Goal: Information Seeking & Learning: Check status

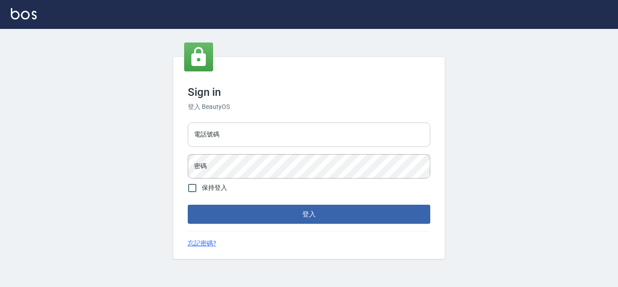
click at [267, 134] on input "電話號碼" at bounding box center [309, 135] width 243 height 24
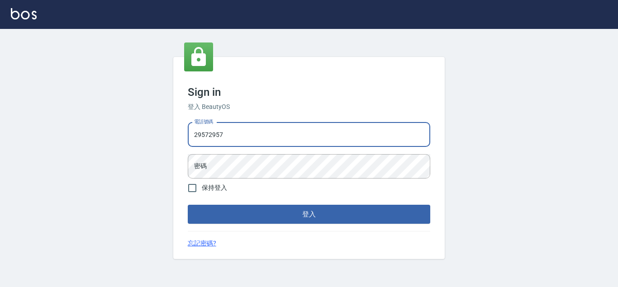
type input "29572957"
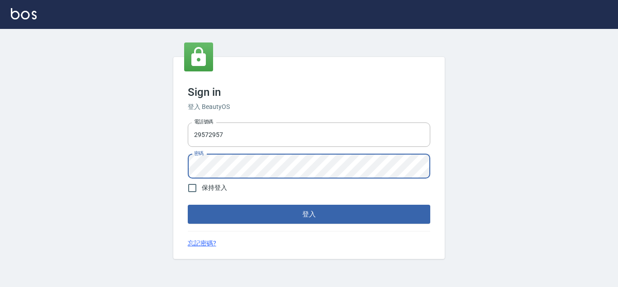
click at [188, 205] on button "登入" at bounding box center [309, 214] width 243 height 19
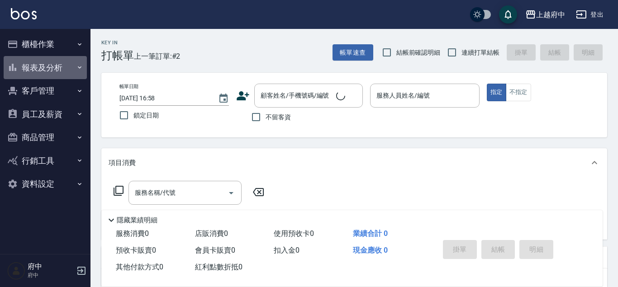
click at [61, 64] on button "報表及分析" at bounding box center [45, 68] width 83 height 24
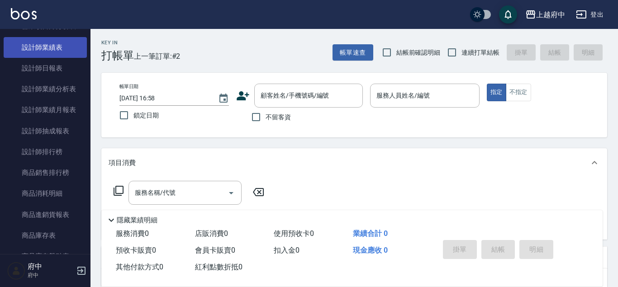
scroll to position [361, 0]
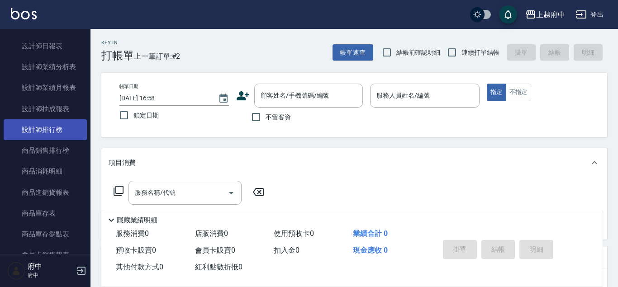
click at [47, 130] on link "設計師排行榜" at bounding box center [45, 129] width 83 height 21
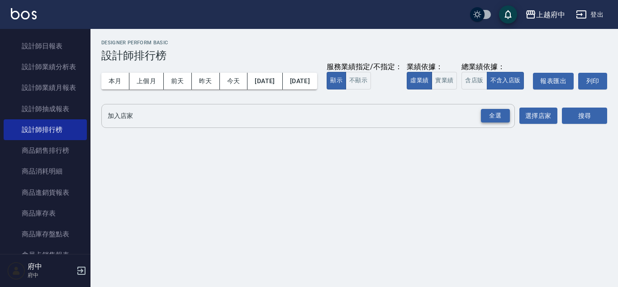
click at [487, 123] on div "全選" at bounding box center [495, 116] width 29 height 14
click at [580, 125] on button "搜尋" at bounding box center [584, 116] width 45 height 17
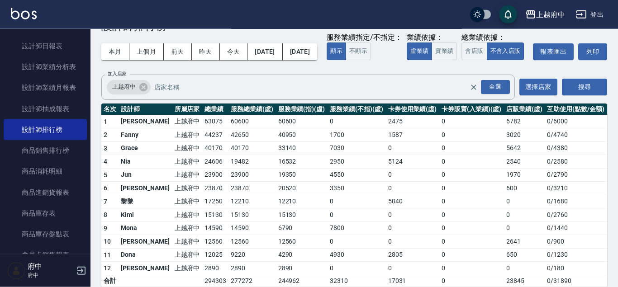
scroll to position [49, 0]
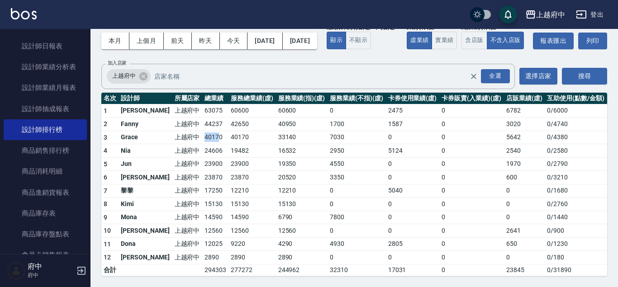
drag, startPoint x: 179, startPoint y: 147, endPoint x: 198, endPoint y: 149, distance: 19.1
click at [202, 144] on td "40170" at bounding box center [215, 138] width 26 height 14
